Goal: Check status: Check status

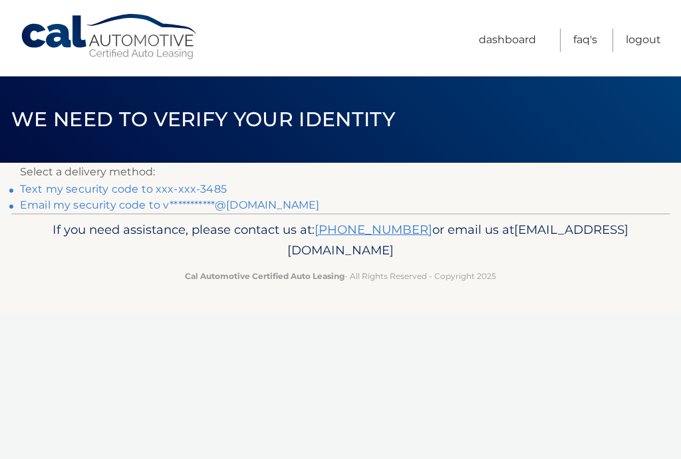
click at [140, 191] on link "Text my security code to xxx-xxx-3485" at bounding box center [123, 189] width 207 height 13
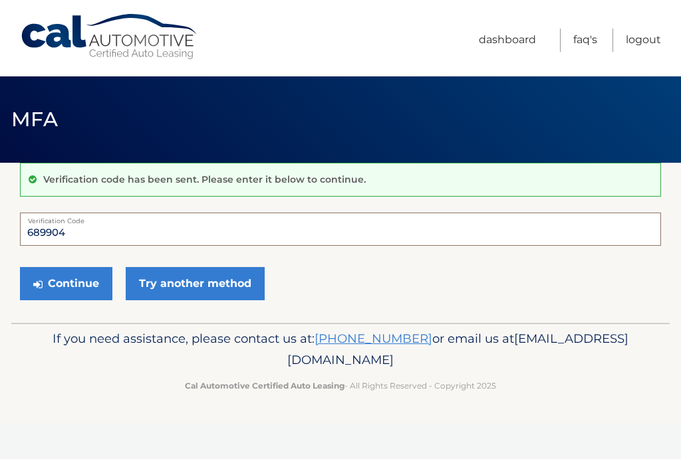
type input "689904"
click at [82, 293] on button "Continue" at bounding box center [66, 283] width 92 height 33
click at [67, 281] on button "Continue" at bounding box center [66, 283] width 92 height 33
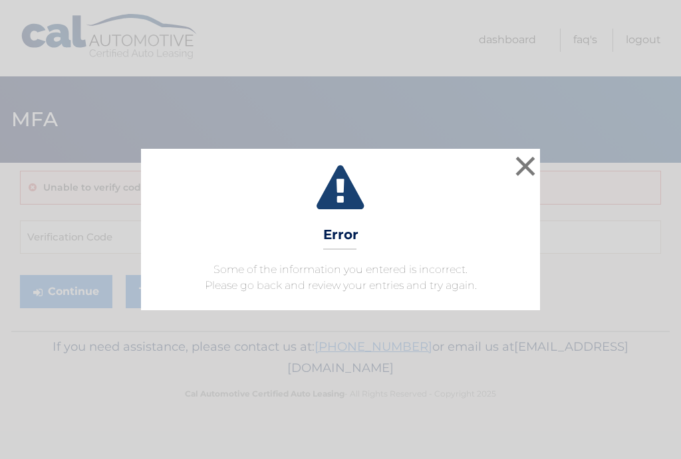
click at [531, 164] on button "×" at bounding box center [525, 166] width 27 height 27
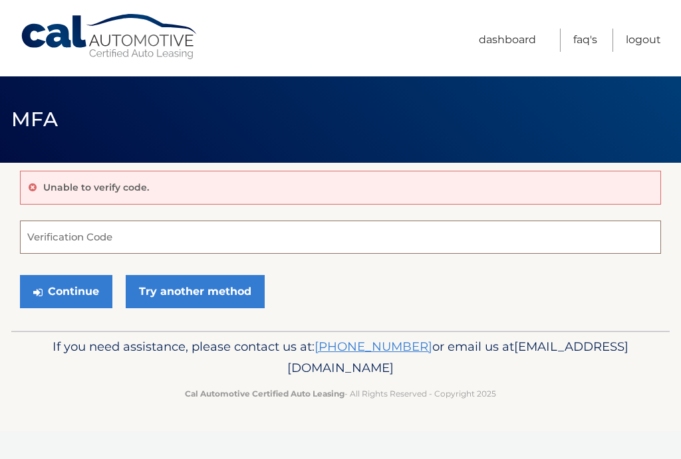
click at [50, 233] on input "Verification Code" at bounding box center [340, 237] width 641 height 33
type input "689904"
click at [70, 292] on button "Continue" at bounding box center [66, 291] width 92 height 33
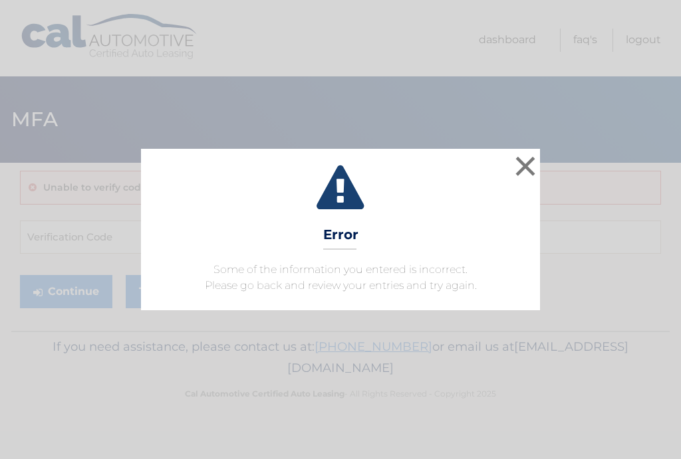
click at [525, 164] on button "×" at bounding box center [525, 166] width 27 height 27
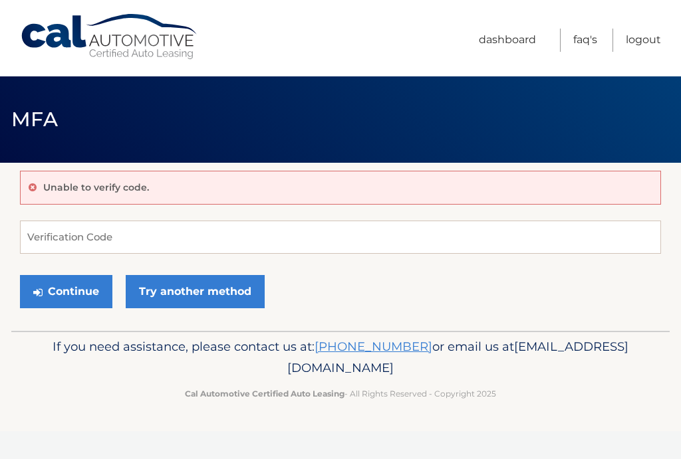
click at [231, 294] on link "Try another method" at bounding box center [195, 291] width 139 height 33
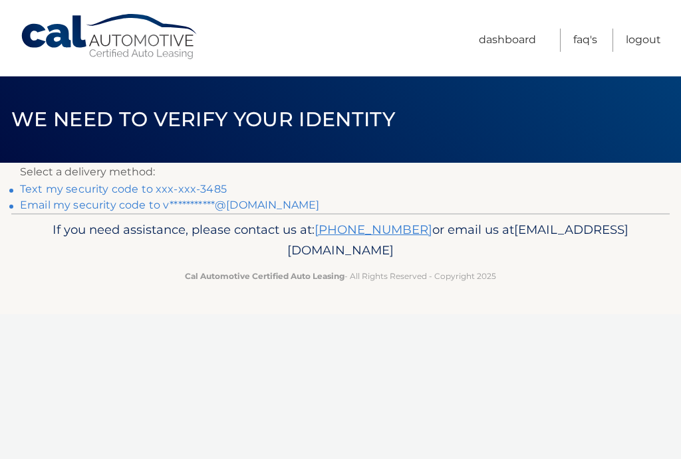
click at [256, 199] on link "**********" at bounding box center [169, 205] width 299 height 13
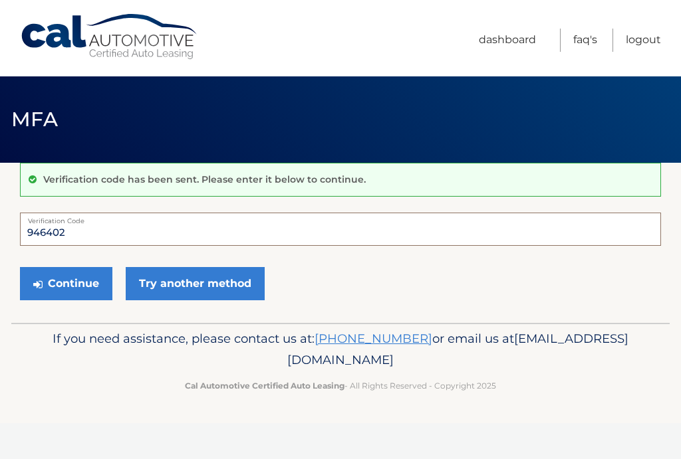
type input "946402"
click at [66, 283] on button "Continue" at bounding box center [66, 283] width 92 height 33
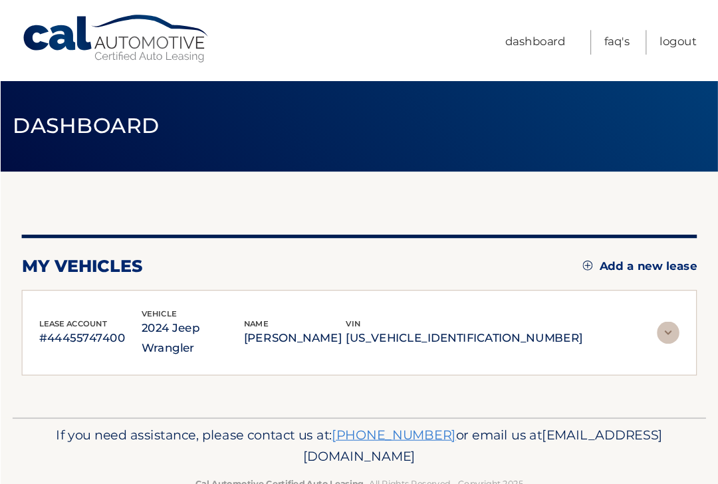
scroll to position [3, 0]
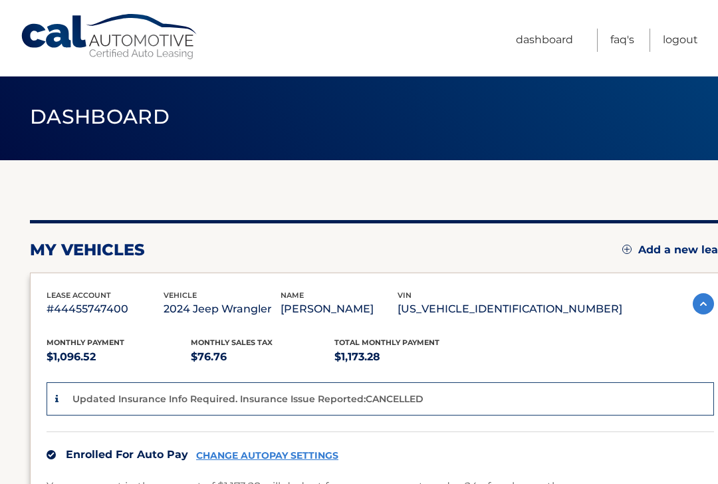
click at [536, 366] on div "Monthly Payment $1,096.52 Monthly sales Tax $76.76 Total Monthly Payment $1,173…" at bounding box center [335, 351] width 576 height 30
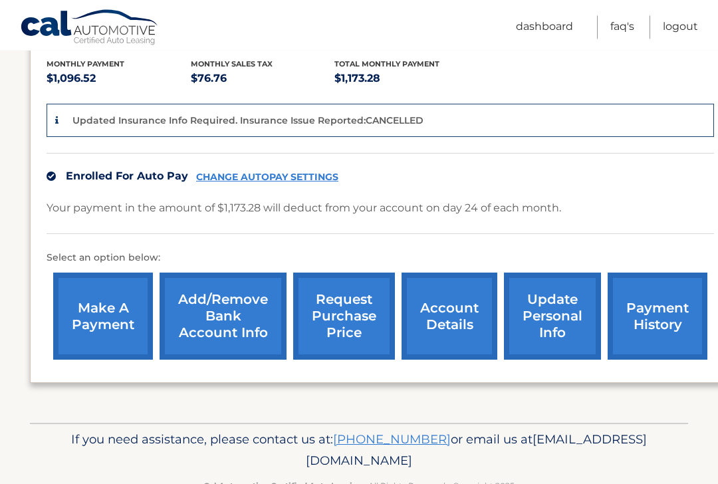
scroll to position [281, 0]
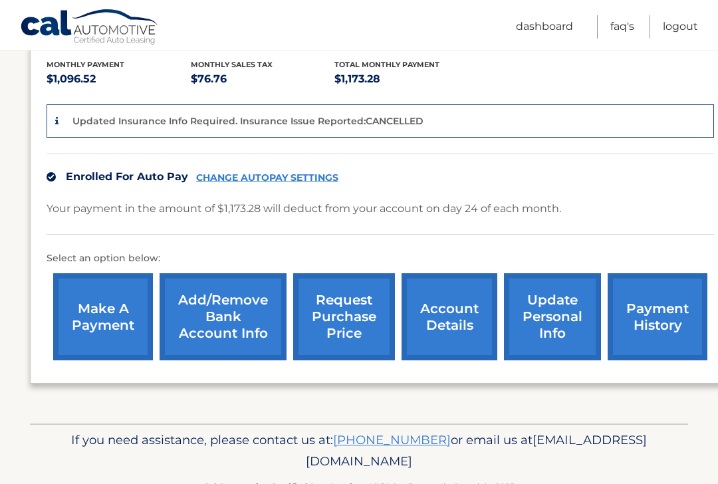
click at [664, 355] on link "payment history" at bounding box center [658, 316] width 100 height 87
